Goal: Information Seeking & Learning: Learn about a topic

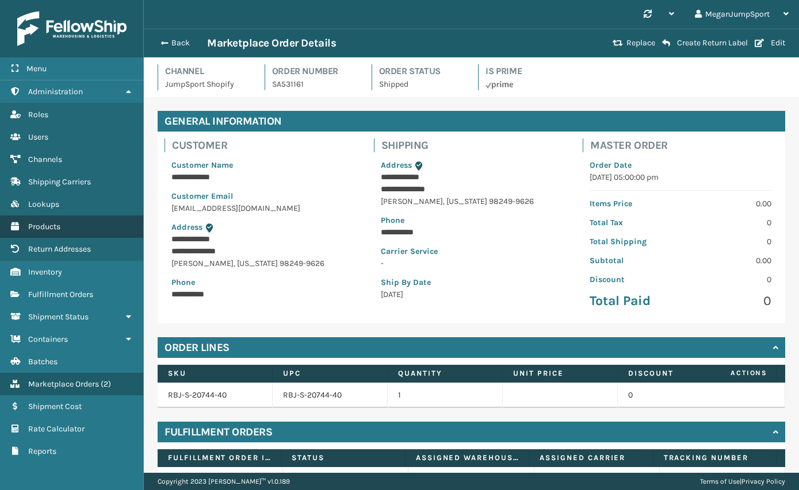
click at [49, 231] on span "Products" at bounding box center [44, 227] width 32 height 10
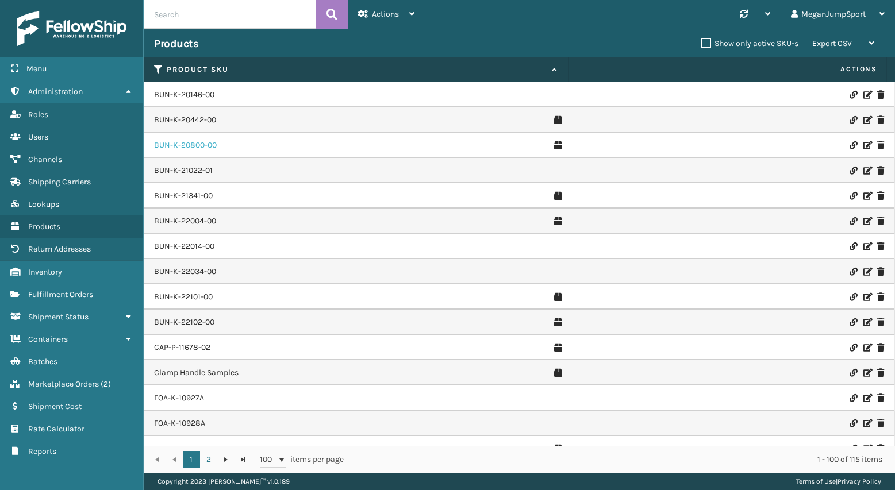
click at [202, 145] on link "BUN-K-20800-00" at bounding box center [185, 145] width 63 height 11
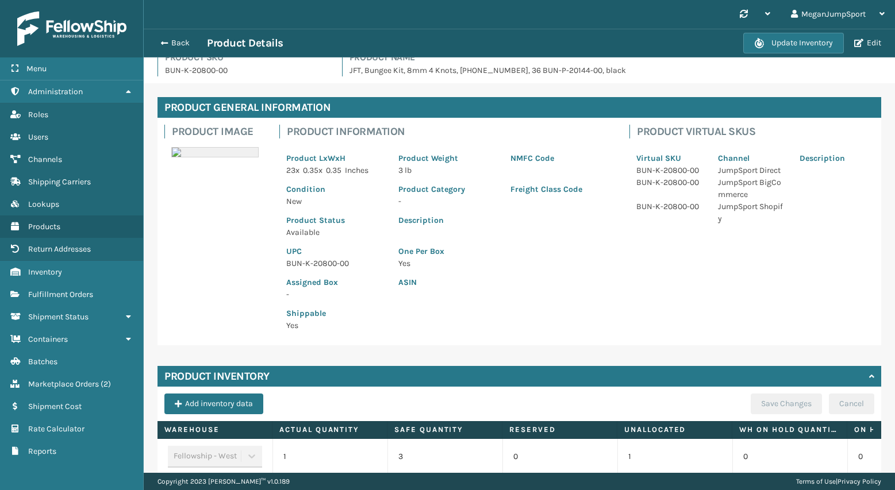
scroll to position [72, 0]
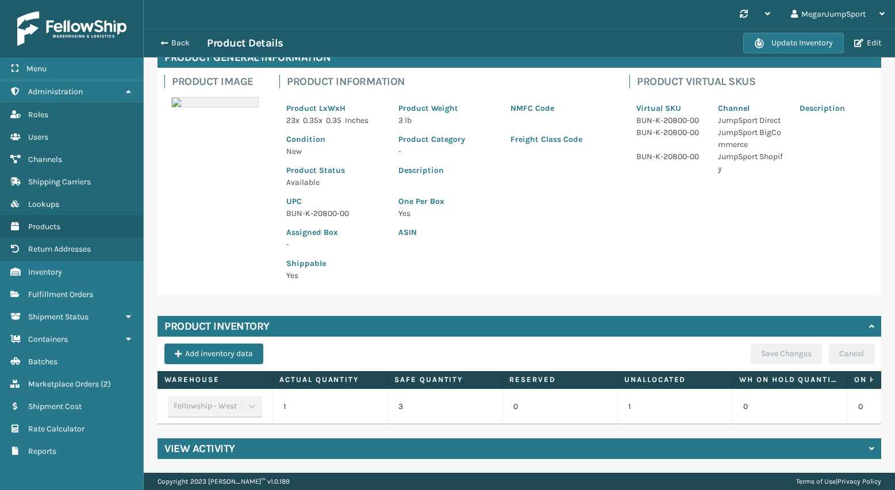
click at [239, 320] on h4 "Product Inventory" at bounding box center [216, 327] width 105 height 14
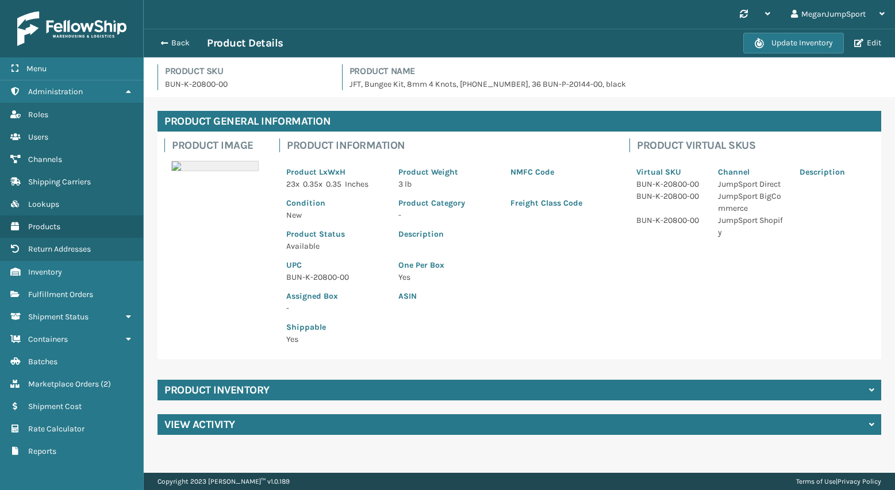
click at [264, 124] on h4 "Product General Information" at bounding box center [520, 121] width 724 height 21
click at [240, 386] on h4 "Product Inventory" at bounding box center [216, 390] width 105 height 14
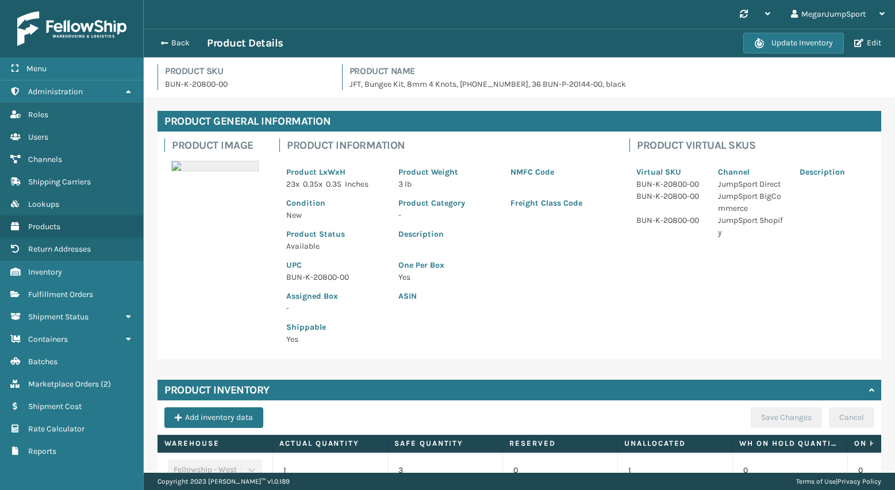
scroll to position [72, 0]
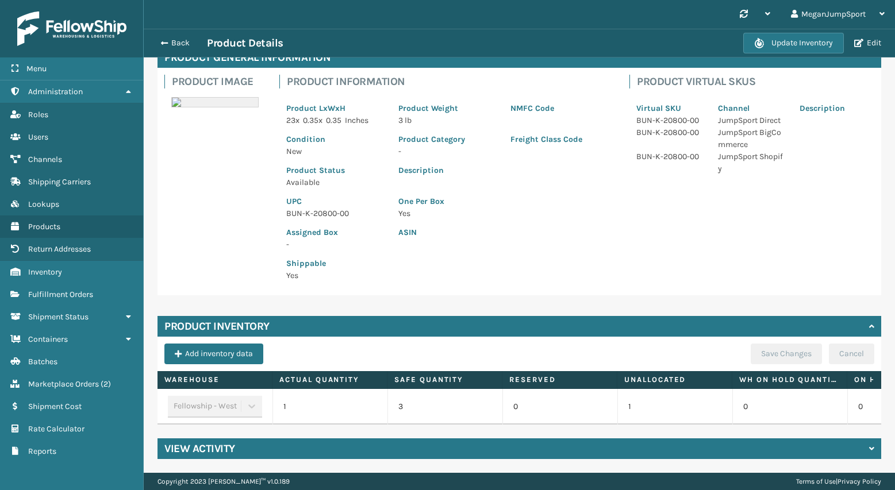
click at [206, 454] on h4 "View Activity" at bounding box center [199, 449] width 71 height 14
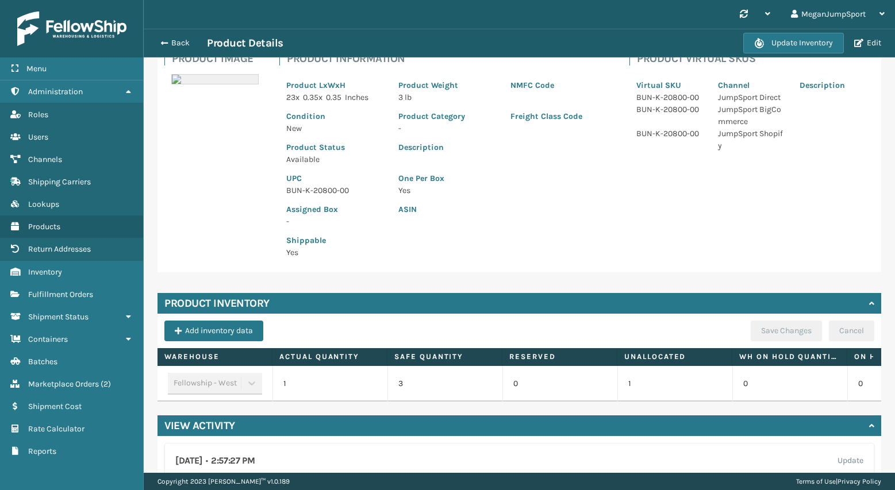
click at [216, 433] on h4 "View Activity" at bounding box center [199, 426] width 71 height 14
